Goal: Transaction & Acquisition: Purchase product/service

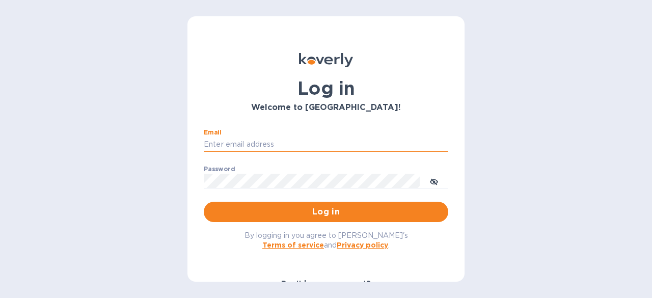
click at [278, 144] on input "Email" at bounding box center [326, 144] width 244 height 15
type input "[PERSON_NAME][EMAIL_ADDRESS][DOMAIN_NAME]"
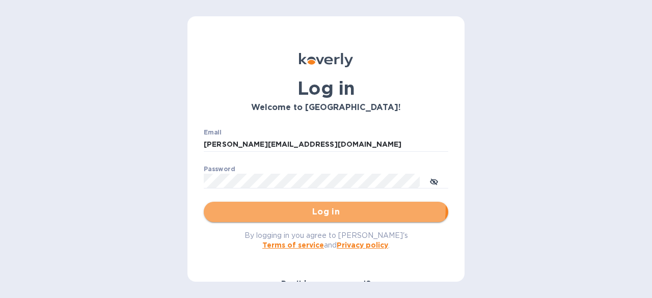
click at [283, 206] on span "Log in" at bounding box center [326, 212] width 228 height 12
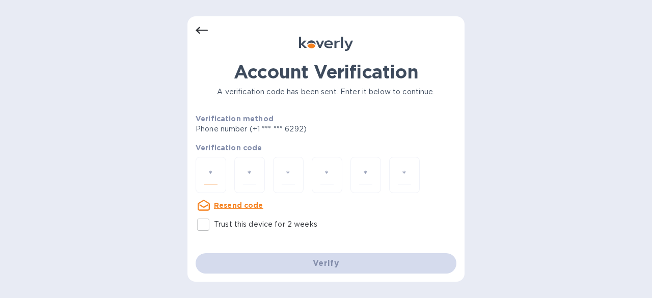
click at [216, 174] on input "number" at bounding box center [210, 175] width 13 height 19
type input "4"
type input "6"
type input "9"
type input "7"
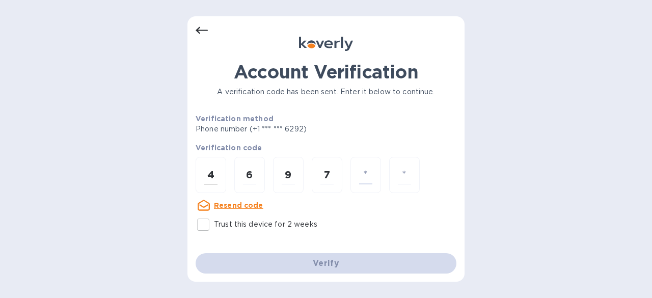
type input "4"
type input "6"
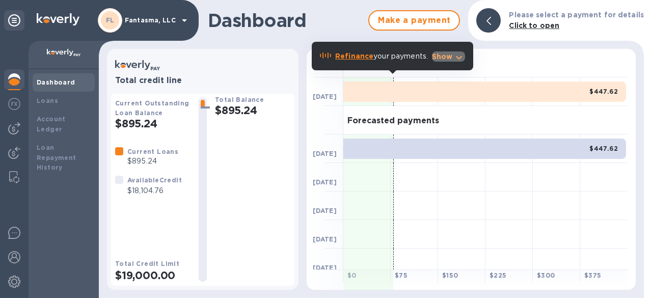
click at [449, 58] on p "Show" at bounding box center [442, 56] width 21 height 10
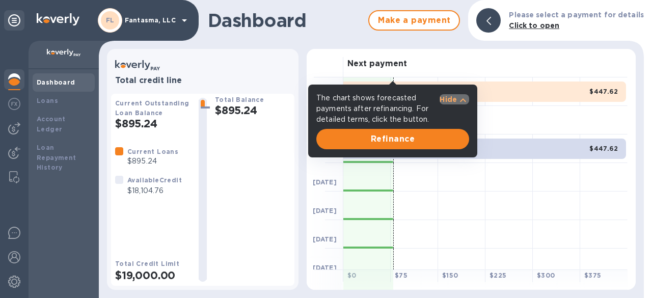
click at [463, 103] on icon "button" at bounding box center [463, 100] width 12 height 12
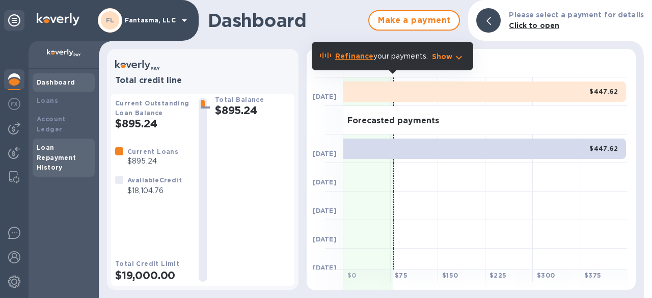
click at [51, 148] on b "Loan Repayment History" at bounding box center [57, 158] width 40 height 28
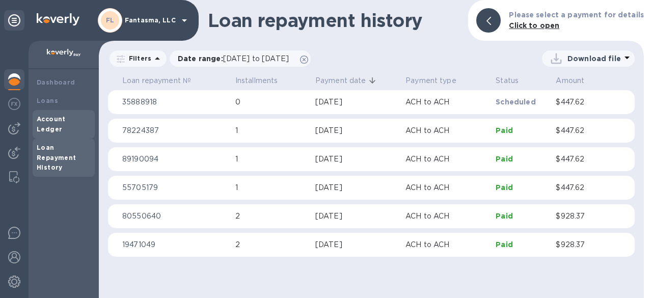
click at [66, 118] on b "Account Ledger" at bounding box center [51, 124] width 29 height 18
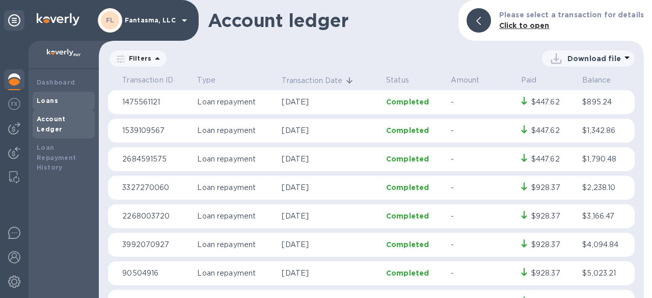
click at [55, 108] on div "Loans" at bounding box center [64, 101] width 62 height 18
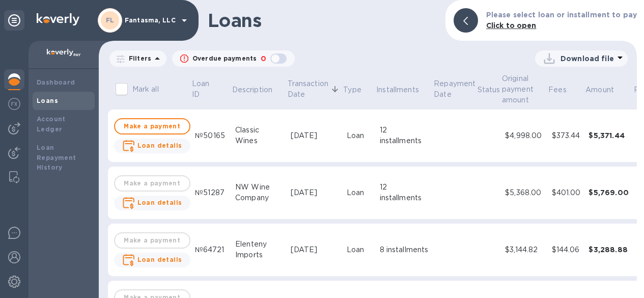
click at [246, 191] on div "NW Wine Company" at bounding box center [258, 192] width 47 height 21
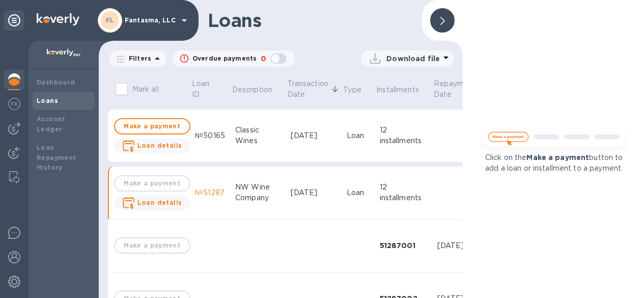
click at [22, 52] on div at bounding box center [14, 169] width 29 height 257
click at [14, 132] on img at bounding box center [14, 128] width 12 height 12
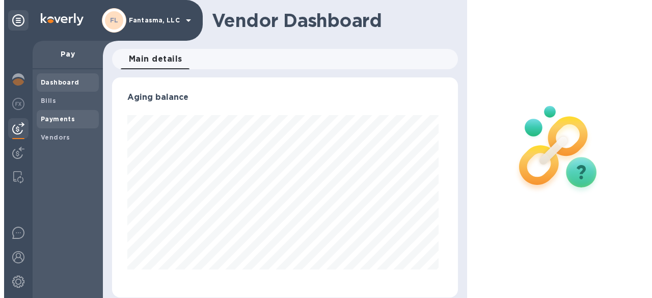
scroll to position [220, 342]
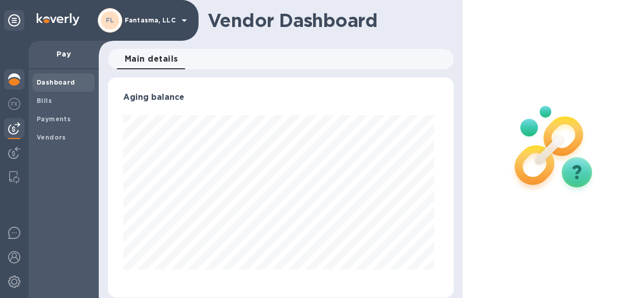
click at [11, 78] on img at bounding box center [14, 79] width 12 height 12
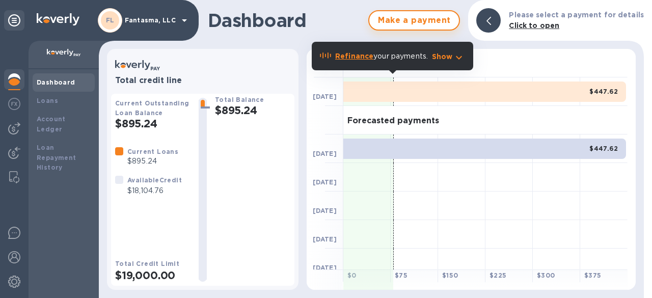
click at [430, 16] on span "Make a payment" at bounding box center [413, 20] width 73 height 12
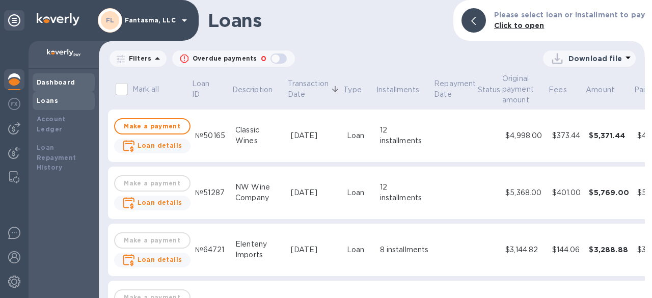
click at [58, 81] on b "Dashboard" at bounding box center [56, 82] width 39 height 8
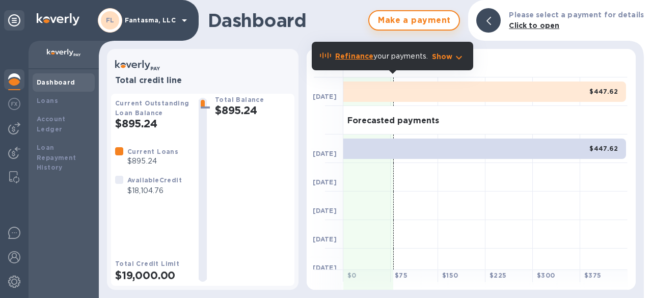
click at [431, 14] on button "Make a payment" at bounding box center [414, 20] width 92 height 20
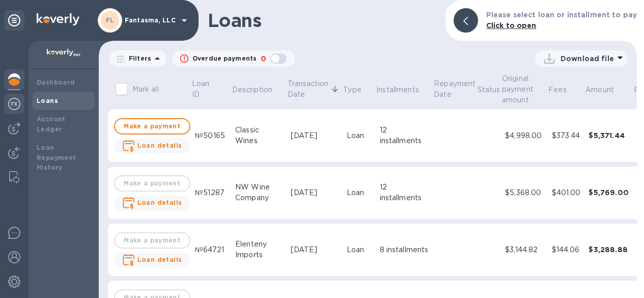
click at [15, 113] on div at bounding box center [14, 105] width 20 height 22
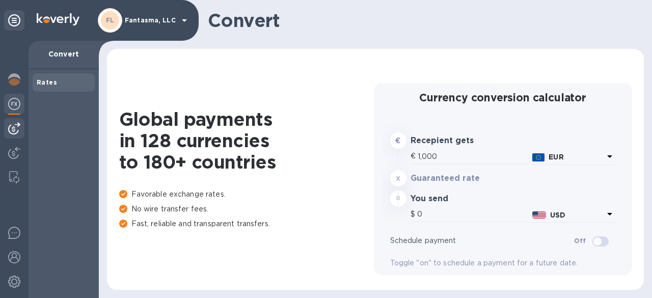
type input "1,177.37"
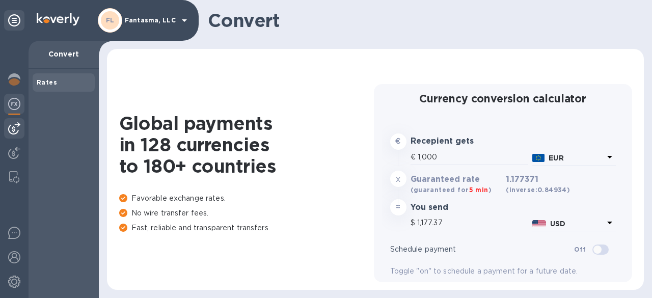
click at [15, 127] on img at bounding box center [14, 128] width 12 height 12
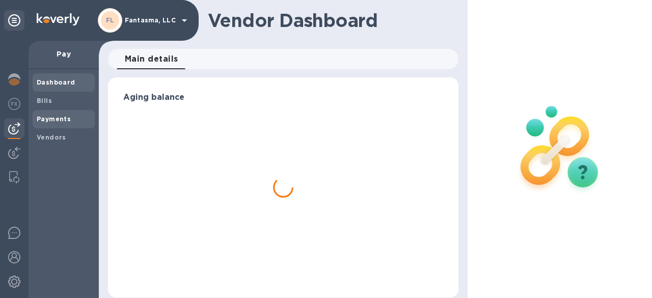
click at [51, 119] on b "Payments" at bounding box center [54, 119] width 34 height 8
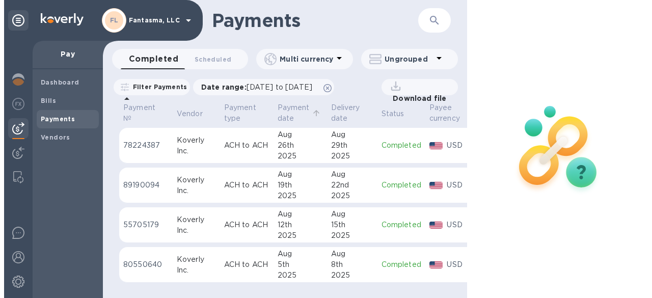
scroll to position [2, 0]
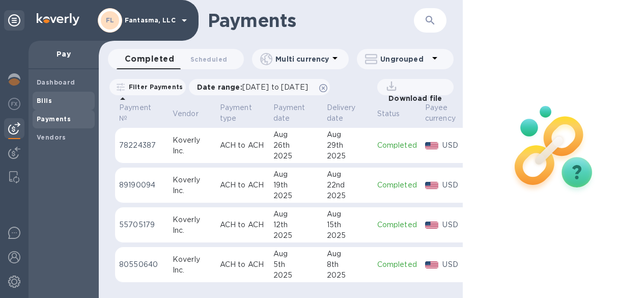
click at [55, 97] on span "Bills" at bounding box center [64, 101] width 54 height 10
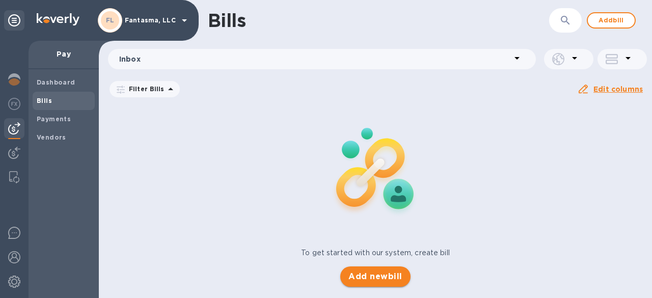
click at [379, 280] on span "Add new bill" at bounding box center [374, 276] width 53 height 12
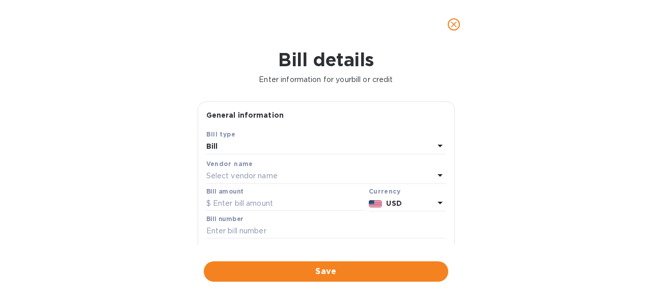
click at [274, 140] on div "Bill" at bounding box center [320, 147] width 228 height 14
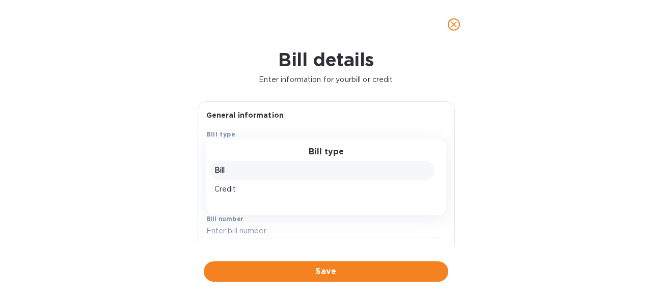
click at [251, 176] on div "Bill" at bounding box center [322, 170] width 224 height 19
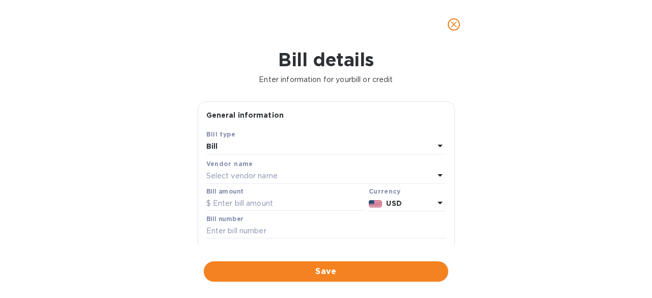
click at [241, 170] on div "Select vendor name" at bounding box center [320, 176] width 228 height 14
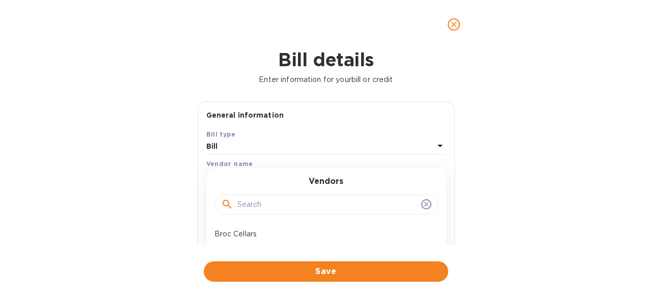
click at [251, 202] on input "text" at bounding box center [327, 204] width 180 height 15
type input "nw"
click at [264, 232] on p "NW Wine Company" at bounding box center [321, 234] width 215 height 11
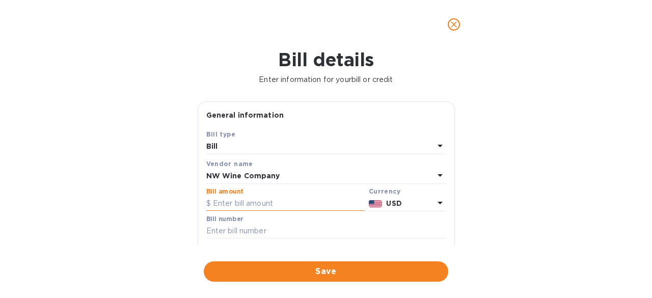
click at [311, 206] on input "text" at bounding box center [285, 203] width 158 height 15
type input "5,496"
click at [290, 235] on input "text" at bounding box center [326, 231] width 240 height 15
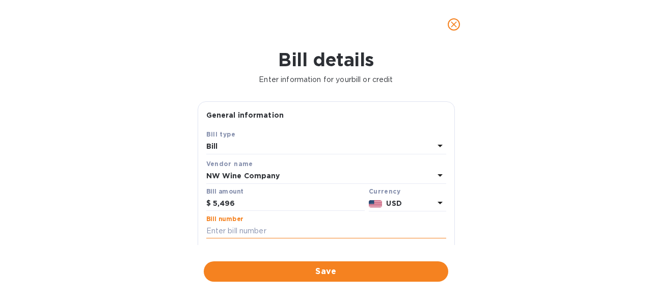
paste input "INV #31545."
type input "INV #31545"
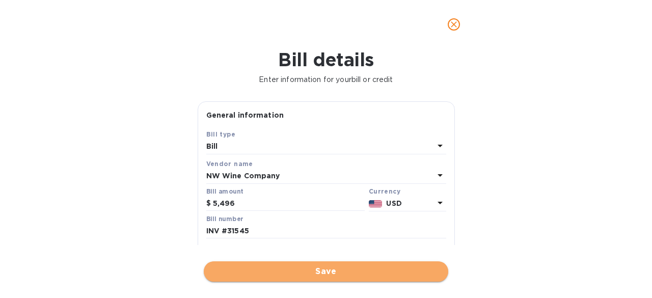
click at [324, 268] on span "Save" at bounding box center [326, 271] width 228 height 12
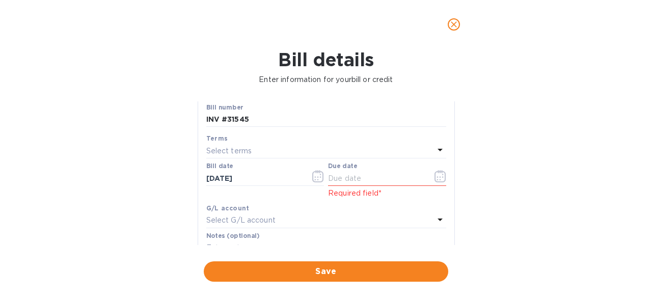
scroll to position [112, 0]
click at [300, 147] on div "Select terms" at bounding box center [320, 150] width 228 height 14
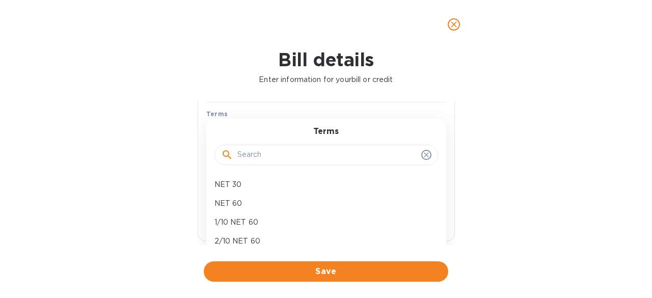
scroll to position [135, 0]
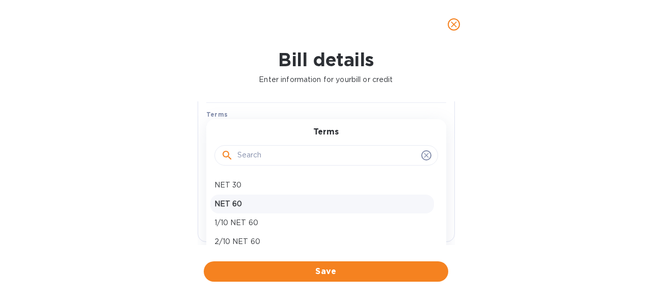
click at [247, 205] on p "NET 60" at bounding box center [321, 204] width 215 height 11
type input "[DATE]"
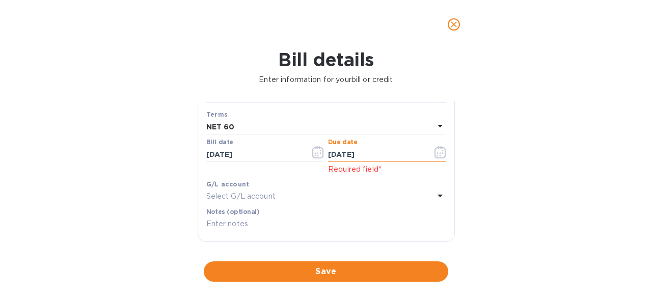
click at [373, 155] on input "[DATE]" at bounding box center [376, 154] width 96 height 15
click at [316, 155] on icon "button" at bounding box center [318, 152] width 12 height 12
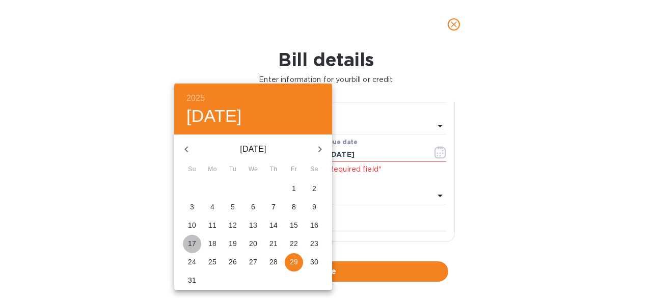
click at [189, 245] on p "17" at bounding box center [192, 243] width 8 height 10
type input "[DATE]"
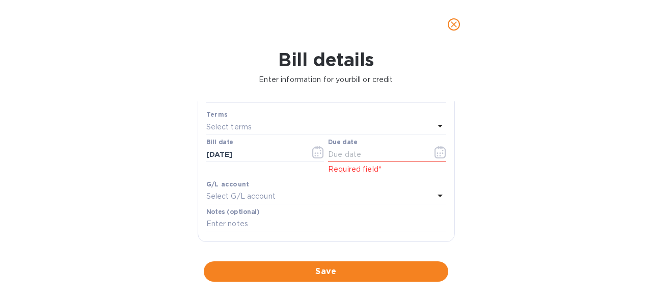
click at [306, 133] on div "Select terms" at bounding box center [320, 127] width 228 height 14
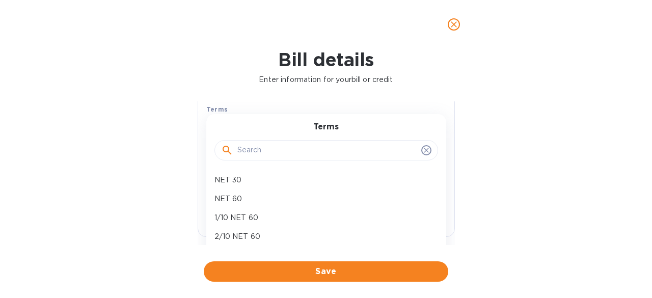
scroll to position [139, 0]
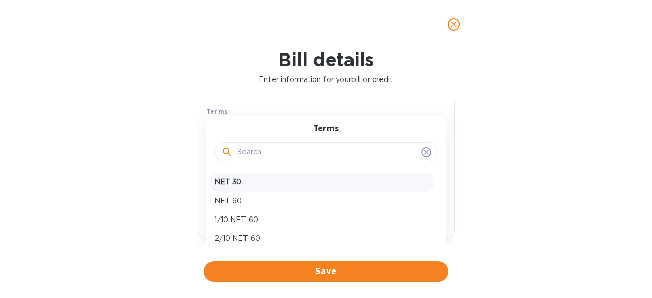
click at [236, 181] on p "NET 30" at bounding box center [321, 182] width 215 height 11
type input "[DATE]"
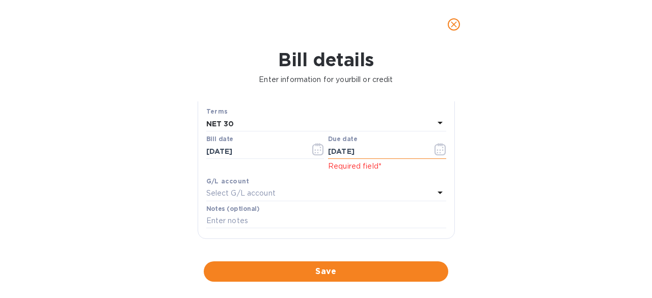
click at [436, 153] on icon "button" at bounding box center [437, 153] width 2 height 2
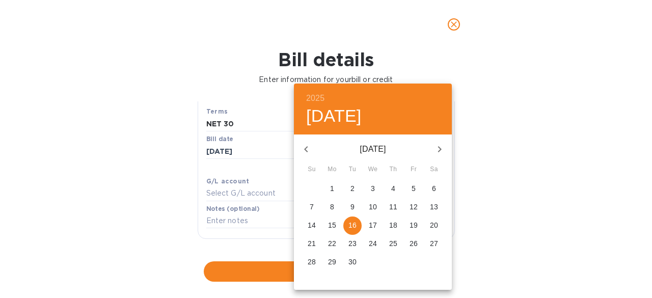
click at [285, 187] on div at bounding box center [326, 149] width 652 height 298
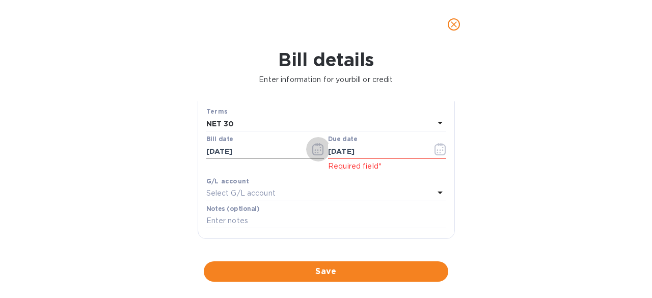
click at [318, 150] on icon "button" at bounding box center [318, 149] width 12 height 12
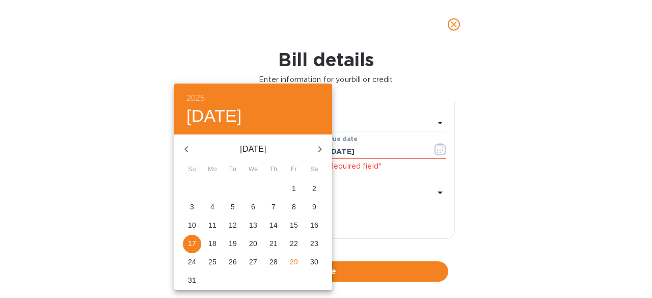
click at [186, 149] on icon "button" at bounding box center [186, 149] width 12 height 12
click at [187, 150] on icon "button" at bounding box center [186, 149] width 4 height 6
click at [277, 188] on span "5" at bounding box center [273, 188] width 18 height 10
type input "[DATE]"
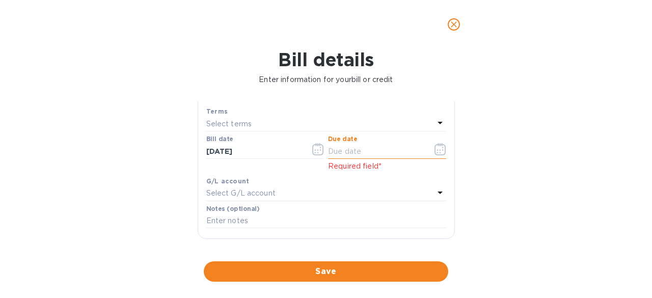
click at [354, 154] on input "text" at bounding box center [376, 151] width 96 height 15
click at [437, 153] on icon "button" at bounding box center [440, 149] width 12 height 12
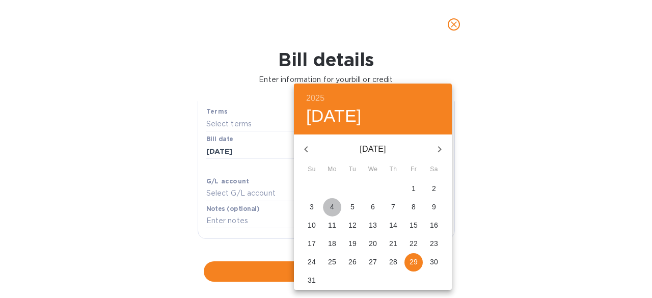
click at [331, 208] on p "4" at bounding box center [332, 207] width 4 height 10
type input "[DATE]"
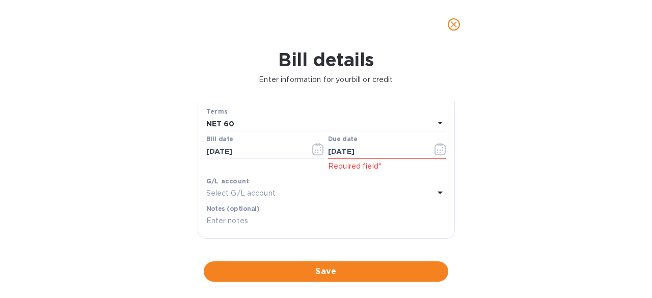
click at [341, 190] on div "Select G/L account" at bounding box center [320, 193] width 228 height 14
click at [322, 167] on div "Bill date [DATE]" at bounding box center [265, 153] width 122 height 40
click at [311, 202] on div "G/L account Select G/L account" at bounding box center [326, 189] width 244 height 30
click at [441, 151] on icon "button" at bounding box center [439, 149] width 11 height 12
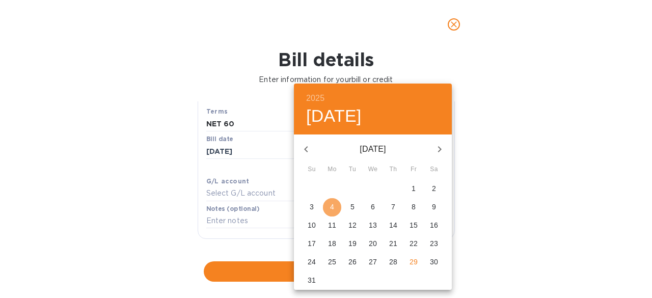
click at [327, 205] on span "4" at bounding box center [332, 207] width 18 height 10
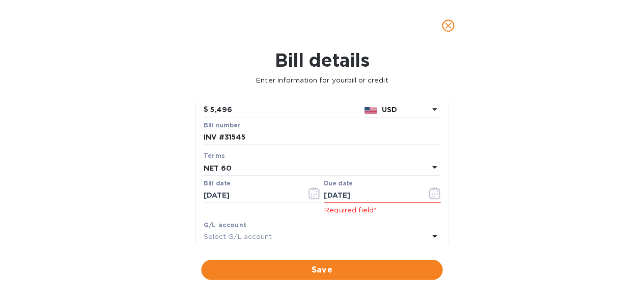
scroll to position [92, 0]
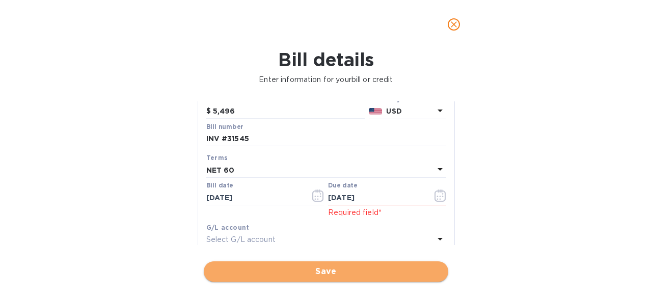
click at [316, 269] on span "Save" at bounding box center [326, 271] width 228 height 12
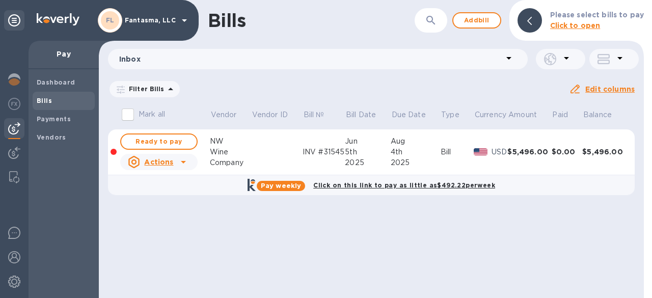
click at [301, 184] on b "Pay weekly" at bounding box center [281, 186] width 40 height 8
click at [349, 183] on b "Click on this link to pay as little as $492.22 per week" at bounding box center [404, 185] width 182 height 8
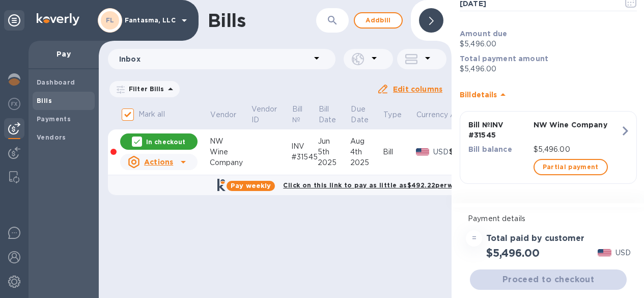
scroll to position [8, 0]
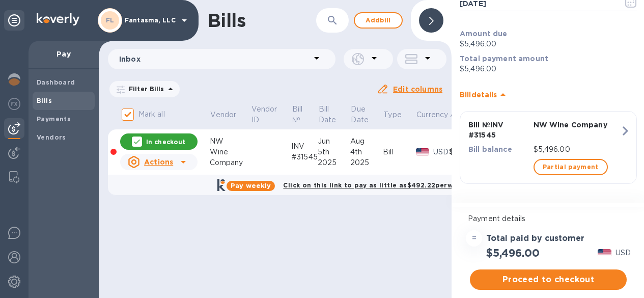
click at [262, 182] on b "Pay weekly" at bounding box center [251, 186] width 40 height 8
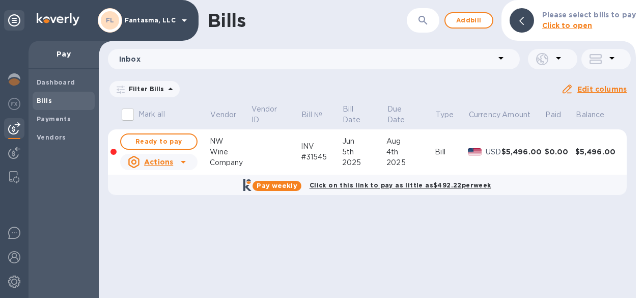
scroll to position [0, 0]
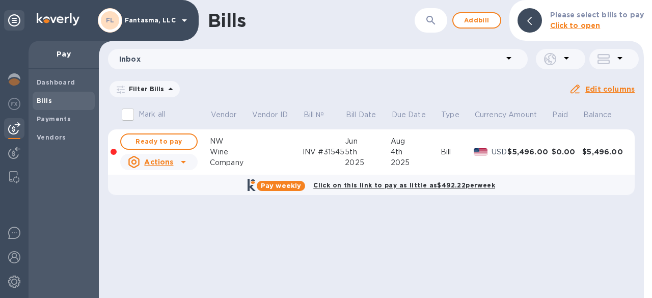
checkbox input "true"
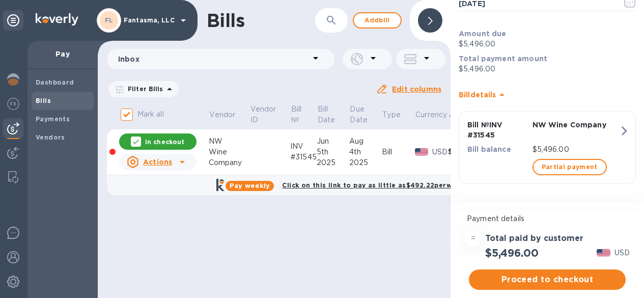
scroll to position [8, 0]
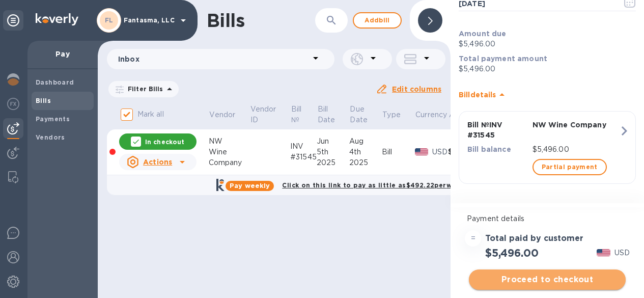
click at [544, 273] on span "Proceed to checkout" at bounding box center [547, 279] width 141 height 12
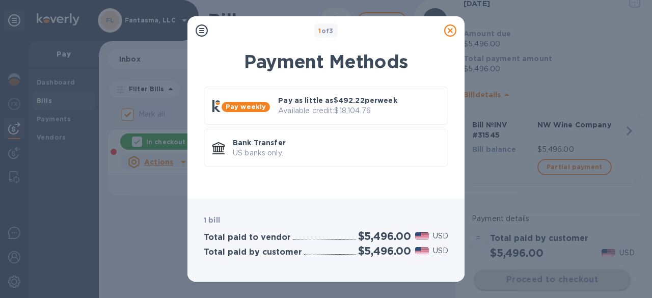
scroll to position [0, 0]
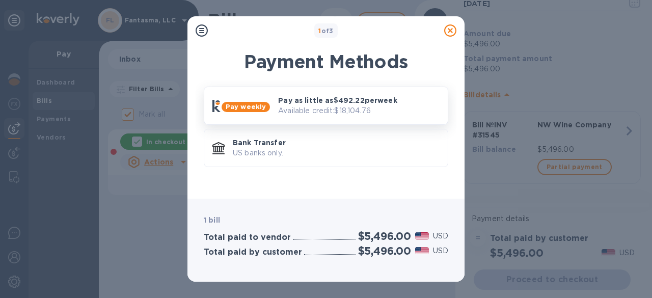
click at [282, 104] on p "Pay as little as $492.22 per week" at bounding box center [358, 100] width 161 height 10
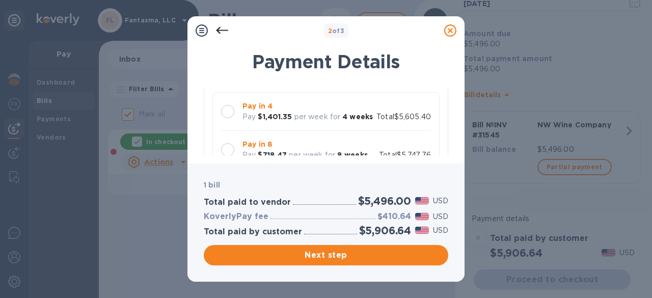
scroll to position [88, 0]
click at [232, 116] on div at bounding box center [227, 110] width 21 height 21
click at [235, 119] on div at bounding box center [227, 110] width 21 height 21
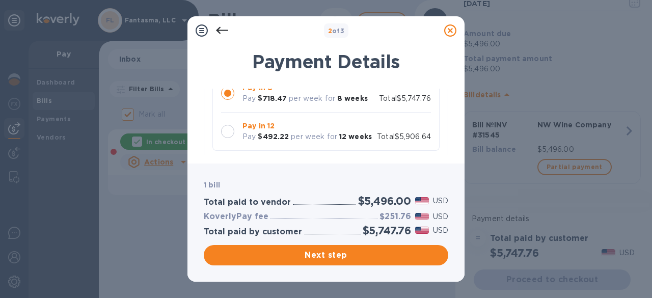
scroll to position [143, 0]
click at [227, 139] on div at bounding box center [227, 132] width 13 height 13
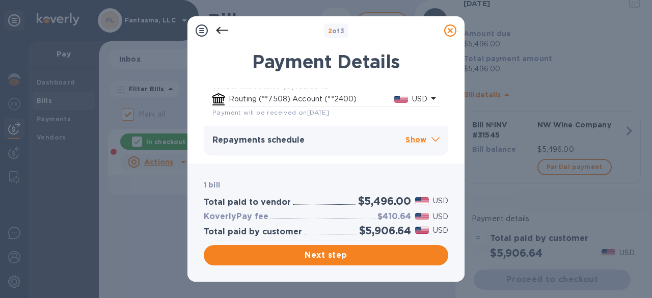
scroll to position [298, 0]
click at [454, 31] on icon at bounding box center [450, 30] width 12 height 12
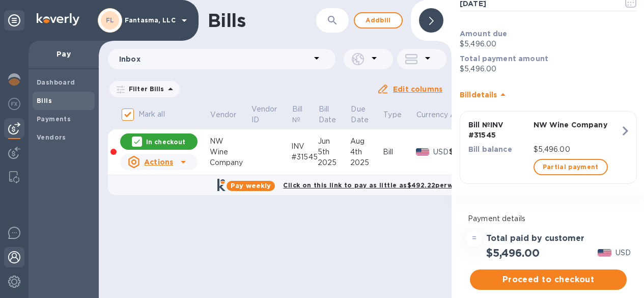
click at [14, 263] on div at bounding box center [14, 258] width 20 height 22
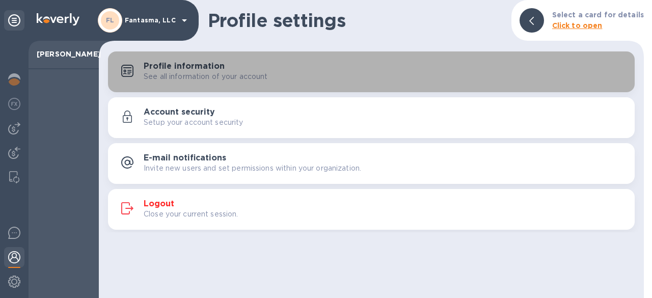
click at [228, 73] on p "See all information of your account" at bounding box center [206, 76] width 124 height 11
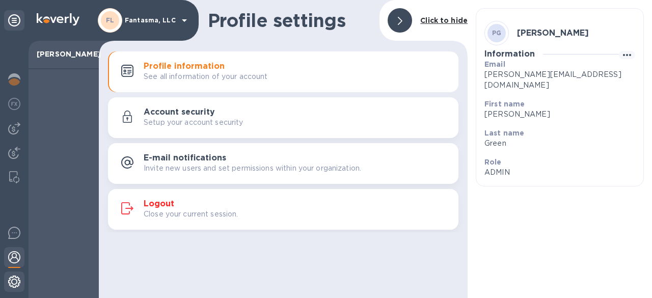
click at [15, 278] on img at bounding box center [14, 282] width 12 height 12
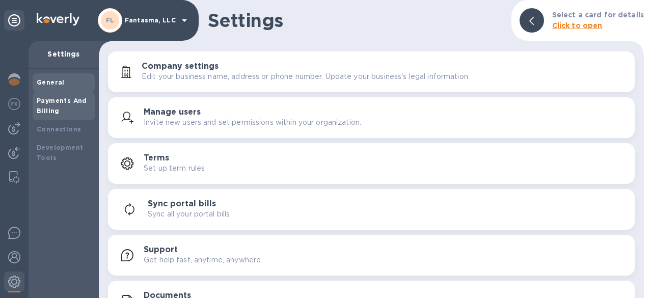
click at [66, 110] on div "Payments And Billing" at bounding box center [64, 106] width 54 height 20
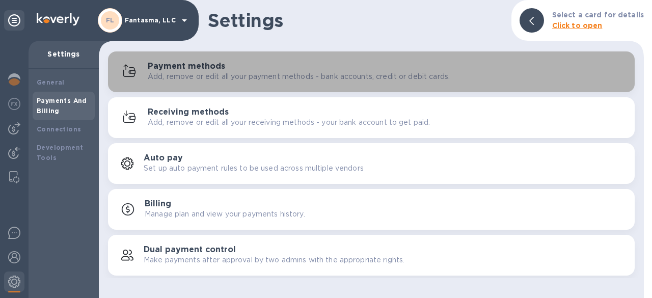
click at [234, 69] on div "Payment methods Add, remove or edit all your payment methods - bank accounts, c…" at bounding box center [387, 72] width 479 height 20
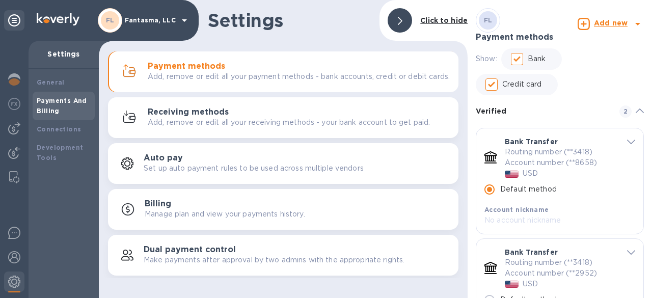
click at [613, 23] on b "Add new" at bounding box center [611, 23] width 34 height 8
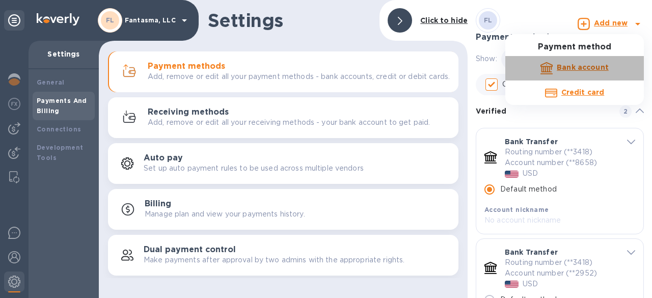
click at [578, 70] on b "Bank account" at bounding box center [583, 67] width 52 height 8
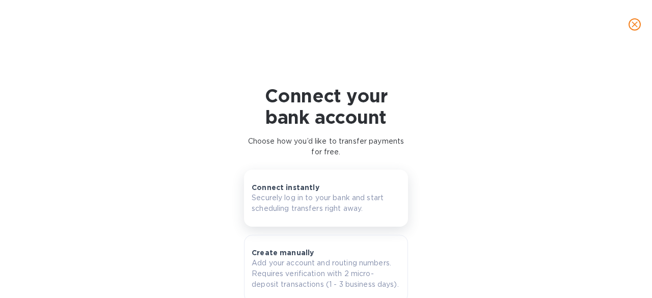
click at [322, 197] on p "Securely log in to your bank and start scheduling transfers right away." at bounding box center [326, 203] width 149 height 21
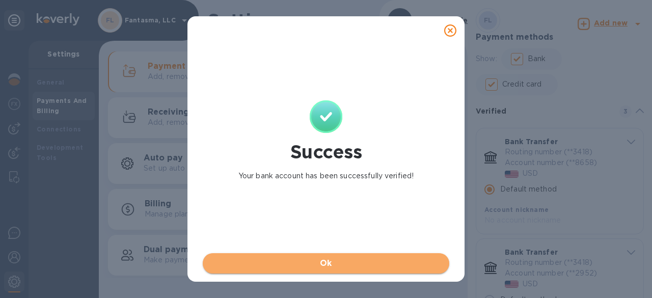
click at [330, 258] on span "Ok" at bounding box center [326, 263] width 230 height 12
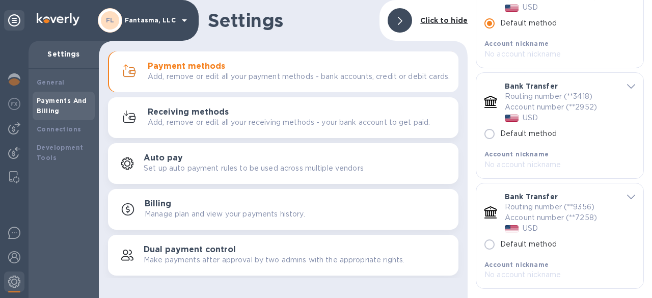
scroll to position [178, 0]
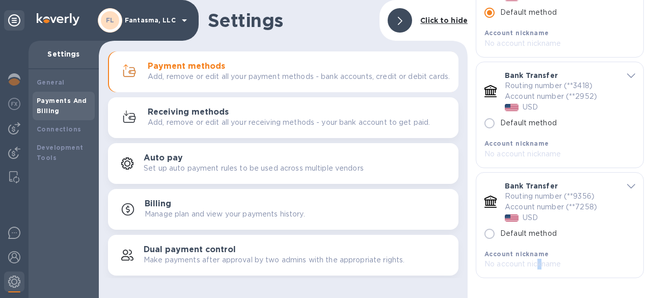
drag, startPoint x: 538, startPoint y: 269, endPoint x: 550, endPoint y: 263, distance: 13.2
click at [550, 263] on div "Bank Transfer Routing number (**9356) Account number (**7258) USD Default metho…" at bounding box center [559, 225] width 167 height 105
click at [550, 263] on p "No account nickname" at bounding box center [553, 264] width 138 height 11
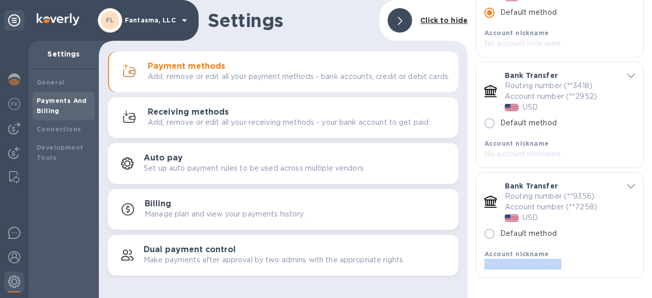
click at [550, 263] on p "No account nickname" at bounding box center [553, 264] width 138 height 11
click at [631, 184] on icon "default-method" at bounding box center [631, 186] width 8 height 5
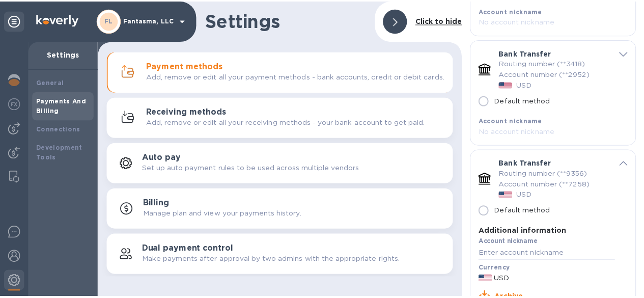
scroll to position [236, 0]
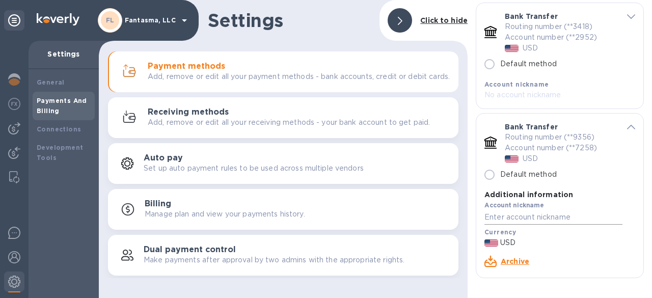
click at [517, 217] on input "default-method" at bounding box center [553, 217] width 138 height 15
type input "M"
type input "JMB"
click at [583, 259] on link "Save changes" at bounding box center [609, 261] width 52 height 8
click at [14, 123] on img at bounding box center [14, 128] width 12 height 12
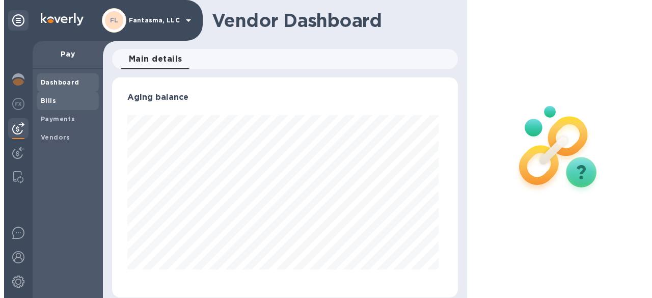
scroll to position [220, 342]
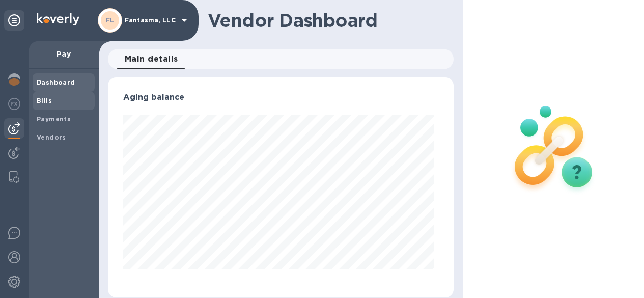
click at [60, 104] on span "Bills" at bounding box center [64, 101] width 54 height 10
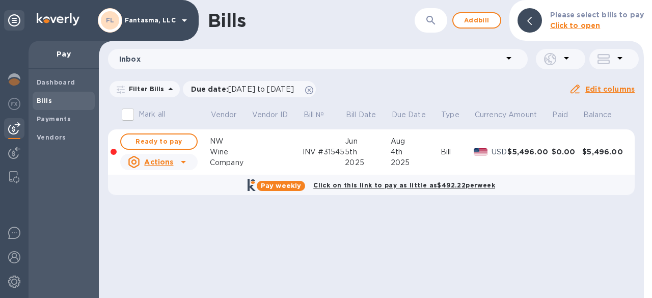
click at [503, 152] on p "USD" at bounding box center [499, 152] width 16 height 11
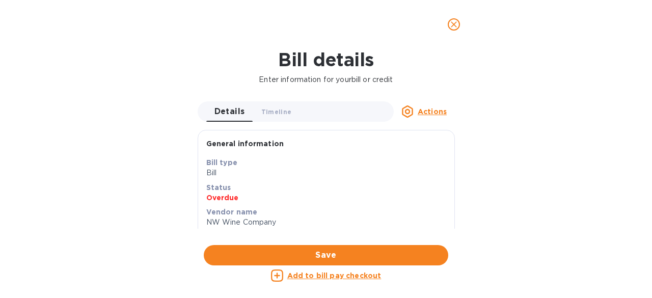
click at [456, 25] on icon "close" at bounding box center [454, 24] width 10 height 10
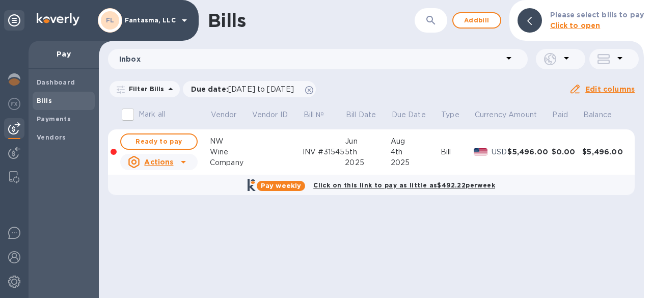
click at [292, 183] on b "Pay weekly" at bounding box center [281, 186] width 40 height 8
checkbox input "true"
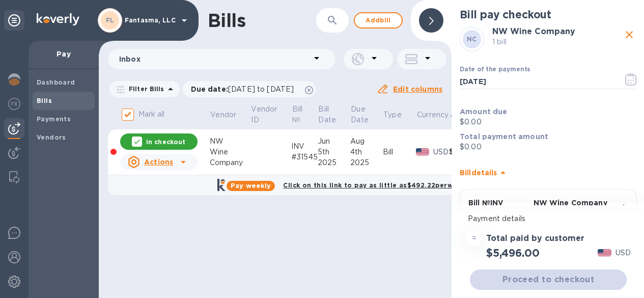
click at [543, 279] on div "Proceed to checkout" at bounding box center [548, 279] width 161 height 24
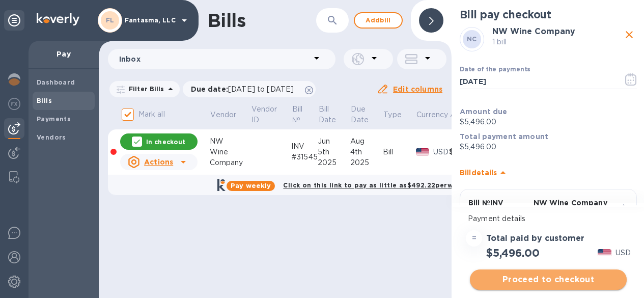
click at [559, 289] on button "Proceed to checkout" at bounding box center [548, 279] width 157 height 20
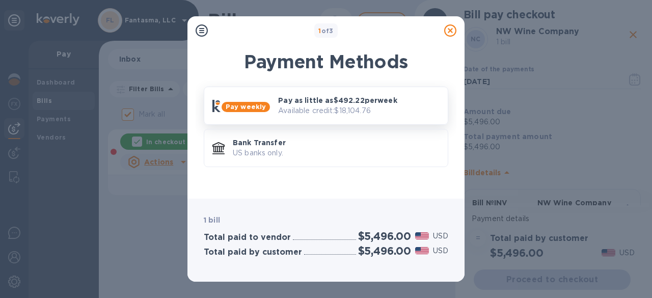
click at [382, 101] on p "Pay as little as $492.22 per week" at bounding box center [358, 100] width 161 height 10
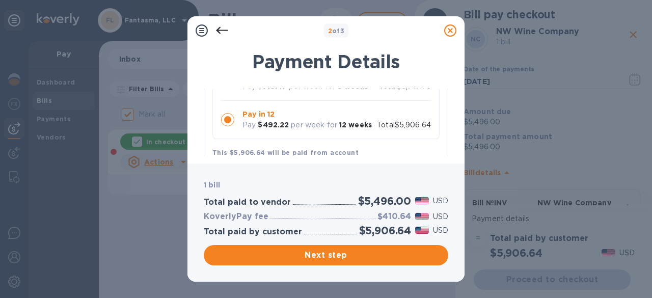
scroll to position [154, 0]
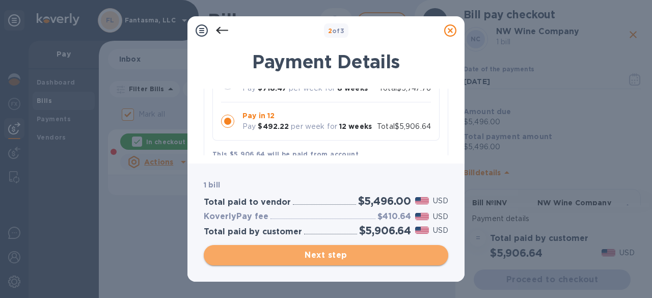
click at [344, 258] on span "Next step" at bounding box center [326, 255] width 228 height 12
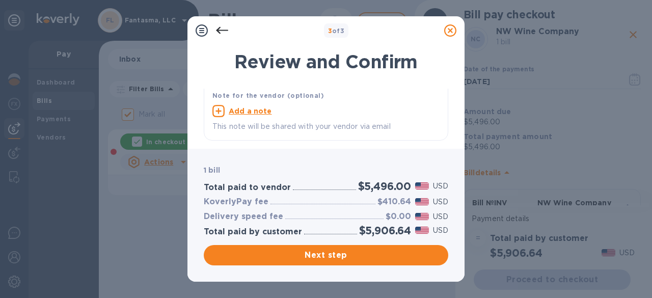
scroll to position [0, 0]
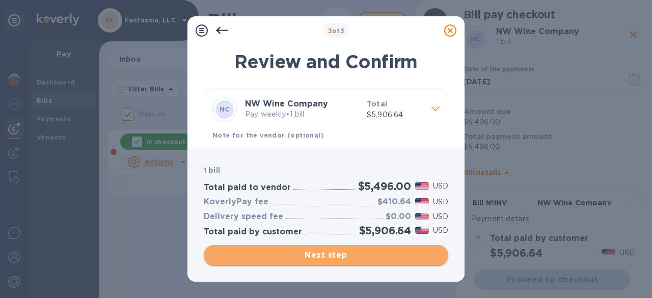
click at [332, 250] on span "Next step" at bounding box center [326, 255] width 228 height 12
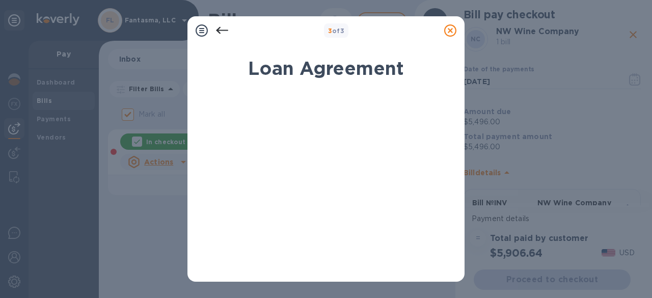
scroll to position [271, 0]
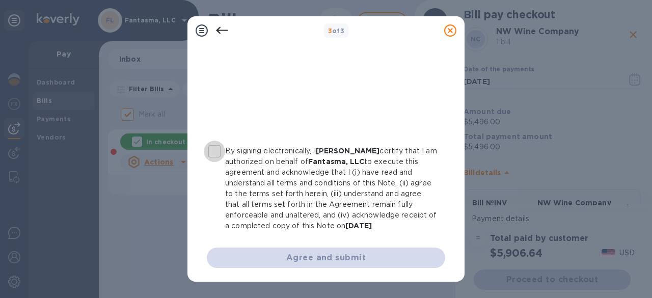
click at [218, 150] on input "By signing electronically, I [PERSON_NAME] certify that I am authorized on beha…" at bounding box center [214, 151] width 21 height 21
checkbox input "true"
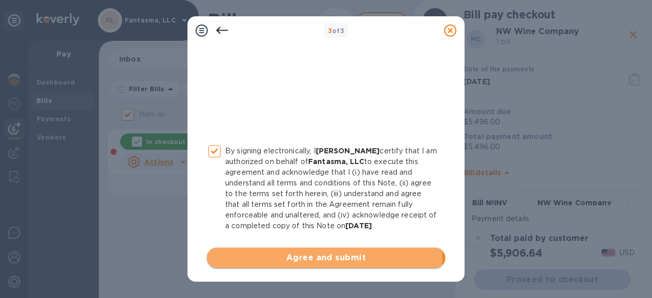
click at [299, 253] on span "Agree and submit" at bounding box center [326, 258] width 222 height 12
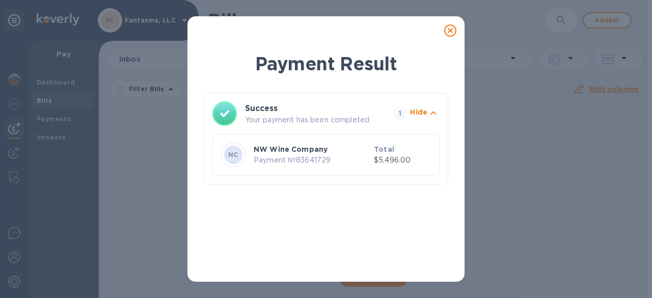
click at [452, 29] on icon at bounding box center [450, 30] width 12 height 12
